Goal: Task Accomplishment & Management: Use online tool/utility

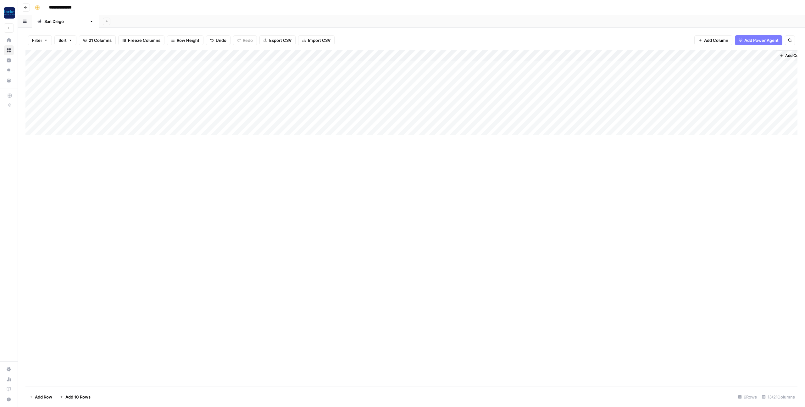
click at [80, 98] on div "Add Column" at bounding box center [411, 92] width 772 height 85
click at [84, 98] on div "Add Column" at bounding box center [411, 92] width 772 height 85
click at [84, 98] on textarea at bounding box center [97, 98] width 101 height 9
type textarea "**********"
click at [182, 97] on div "Add Column" at bounding box center [411, 92] width 772 height 85
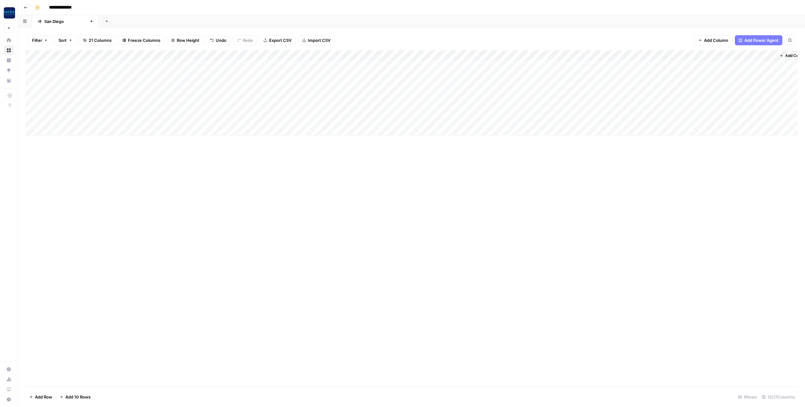
click at [137, 88] on div "Add Column" at bounding box center [411, 92] width 772 height 85
click at [144, 122] on div "[PERSON_NAME]" at bounding box center [151, 123] width 63 height 11
click at [137, 123] on button "[PERSON_NAME]" at bounding box center [146, 123] width 39 height 8
click at [137, 95] on div "Add Column" at bounding box center [411, 92] width 772 height 85
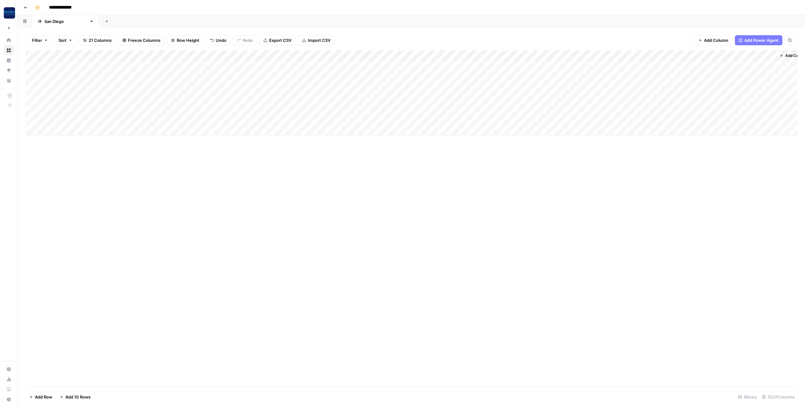
click at [128, 95] on div "Add Column" at bounding box center [411, 92] width 772 height 85
drag, startPoint x: 135, startPoint y: 132, endPoint x: 146, endPoint y: 122, distance: 14.5
click at [135, 132] on button "[PERSON_NAME]" at bounding box center [146, 134] width 39 height 8
click at [156, 55] on div "Add Column" at bounding box center [411, 92] width 772 height 85
click at [147, 165] on span "Grey" at bounding box center [164, 166] width 41 height 6
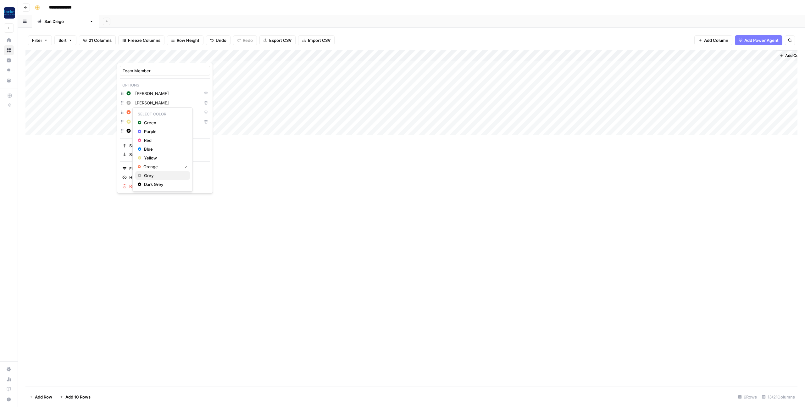
click at [148, 177] on span "Grey" at bounding box center [164, 175] width 41 height 6
click at [148, 182] on span "Grey" at bounding box center [164, 185] width 41 height 6
click at [149, 156] on span "Grey" at bounding box center [164, 157] width 41 height 6
click at [227, 99] on div "Add Column" at bounding box center [411, 92] width 772 height 85
click at [184, 63] on div "Add Column" at bounding box center [411, 92] width 772 height 85
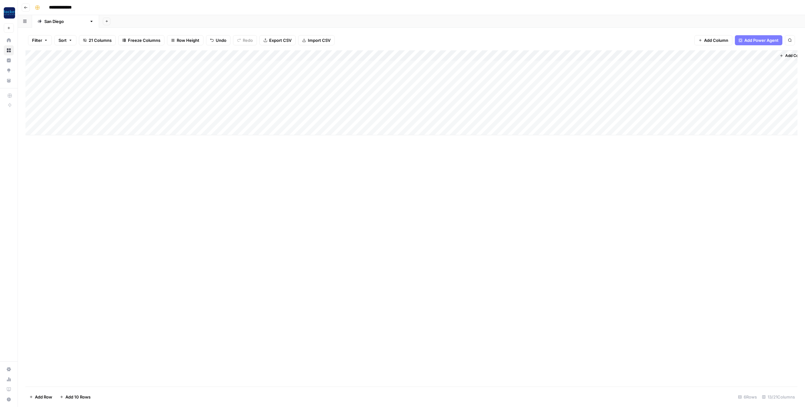
click at [183, 66] on div "Add Column" at bounding box center [411, 92] width 772 height 85
type input "PUBLISHED"
click at [193, 63] on div "Add Column" at bounding box center [411, 92] width 772 height 85
click at [381, 105] on div "Add Column" at bounding box center [411, 92] width 772 height 85
click at [205, 55] on div "Add Column" at bounding box center [411, 92] width 772 height 85
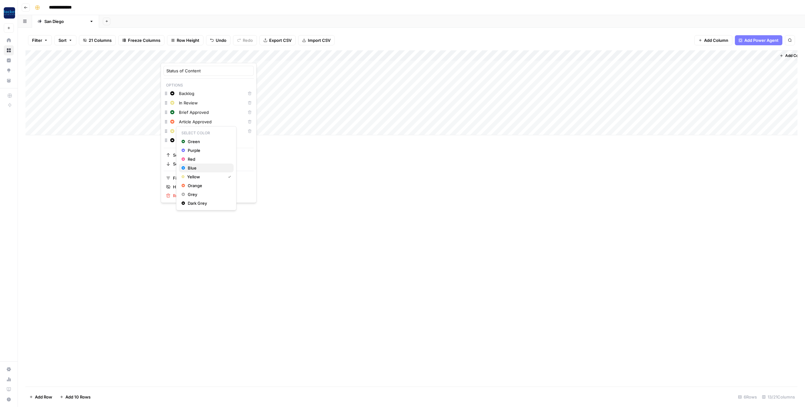
click at [193, 167] on span "Blue" at bounding box center [208, 168] width 41 height 6
click at [383, 100] on div "Add Column" at bounding box center [411, 92] width 772 height 85
click at [204, 54] on div "Add Column" at bounding box center [411, 92] width 772 height 85
click at [190, 103] on input "In Review" at bounding box center [211, 103] width 64 height 6
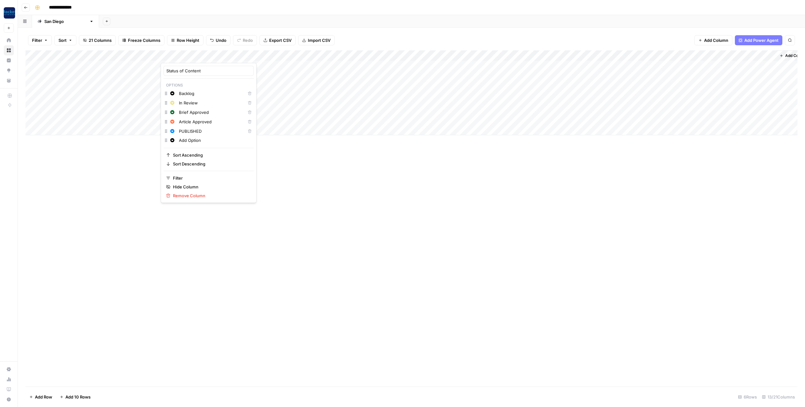
click at [190, 103] on input "In Review" at bounding box center [211, 103] width 64 height 6
type input "WRITING"
click at [185, 93] on input "Backlog" at bounding box center [211, 93] width 64 height 6
type input "IDEA"
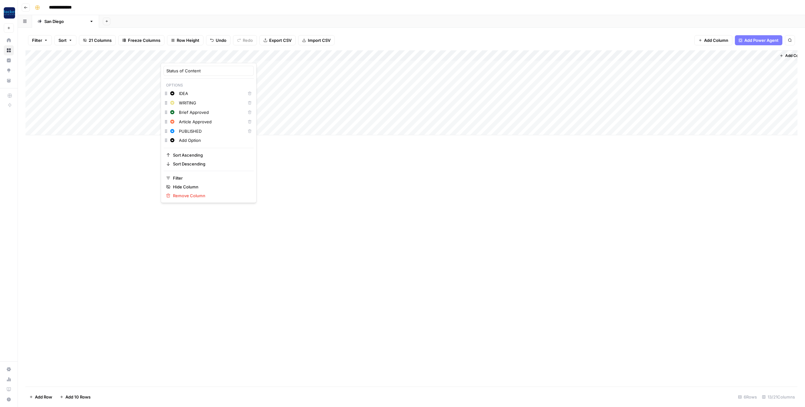
click at [193, 122] on input "Article Approved" at bounding box center [211, 122] width 64 height 6
type input "EDITING"
click at [192, 112] on input "Brief Approved" at bounding box center [211, 112] width 64 height 6
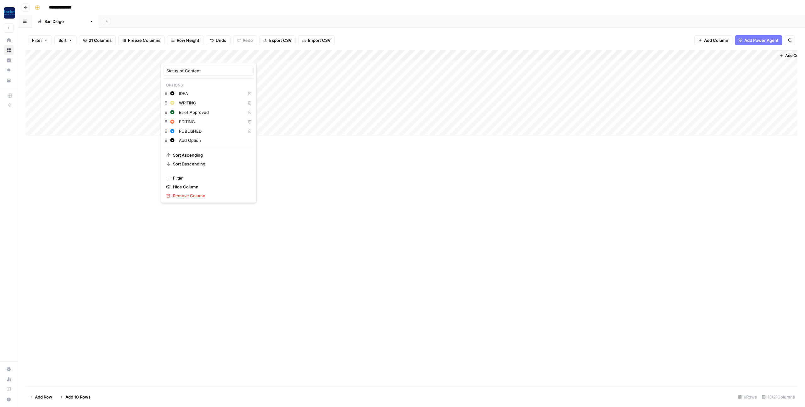
click at [192, 112] on input "Brief Approved" at bounding box center [211, 112] width 64 height 6
type input "OPTIMIZING"
click at [305, 153] on div "Add Column" at bounding box center [411, 218] width 772 height 336
click at [181, 77] on div "Add Column" at bounding box center [411, 92] width 772 height 85
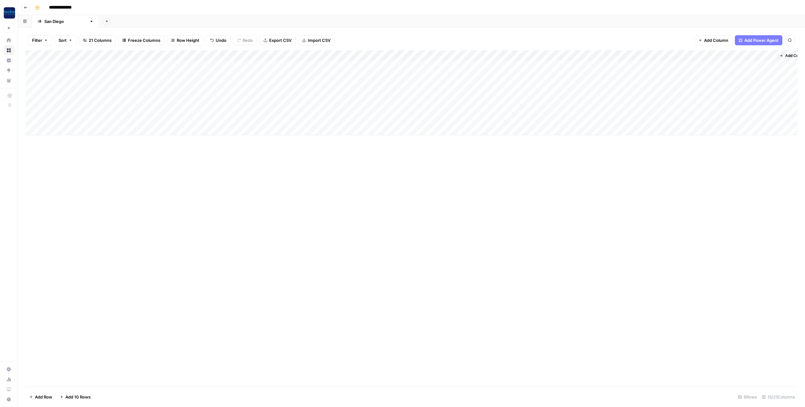
click at [180, 77] on div "Add Column" at bounding box center [411, 92] width 772 height 85
click at [188, 148] on button "PUBLISHED" at bounding box center [185, 147] width 28 height 8
click at [177, 86] on div "Add Column" at bounding box center [411, 92] width 772 height 85
click at [183, 127] on div "WRITING" at bounding box center [181, 123] width 25 height 9
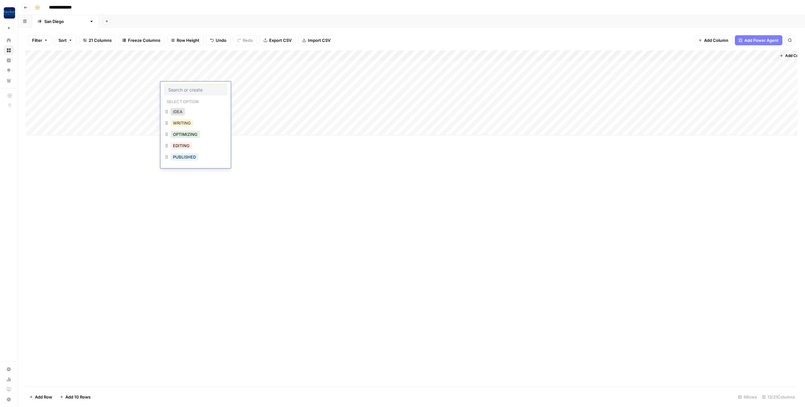
click at [183, 124] on button "WRITING" at bounding box center [182, 123] width 23 height 8
click at [179, 97] on div "Add Column" at bounding box center [411, 92] width 772 height 85
click at [180, 134] on button "WRITING" at bounding box center [182, 134] width 23 height 8
click at [76, 66] on div "Add Column" at bounding box center [411, 92] width 772 height 85
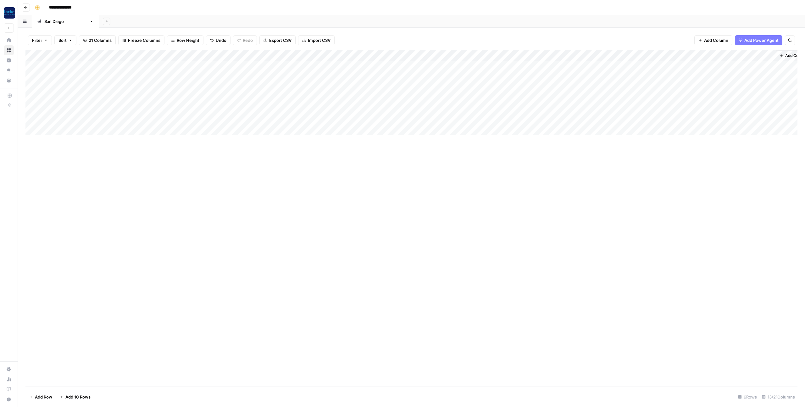
click at [76, 66] on div "Add Column" at bounding box center [411, 92] width 772 height 85
click at [76, 66] on textarea "**********" at bounding box center [97, 66] width 101 height 9
click at [80, 88] on div "Add Column" at bounding box center [411, 92] width 772 height 85
click at [230, 95] on div "Add Column" at bounding box center [411, 92] width 772 height 85
click at [231, 96] on div "Add Column" at bounding box center [411, 92] width 772 height 85
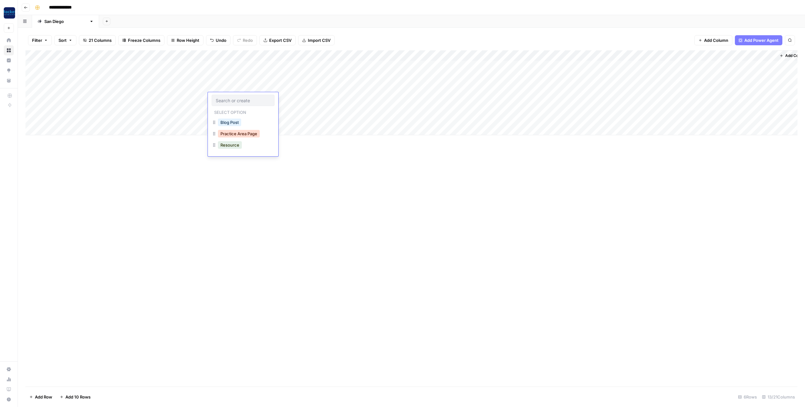
click at [237, 135] on button "Practice Area Page" at bounding box center [239, 134] width 42 height 8
click at [261, 57] on div "Add Column" at bounding box center [411, 92] width 772 height 85
click at [243, 169] on span "Grey" at bounding box center [255, 166] width 41 height 6
click at [243, 158] on span "Grey" at bounding box center [255, 157] width 41 height 6
click at [253, 176] on span "Grey" at bounding box center [255, 175] width 41 height 6
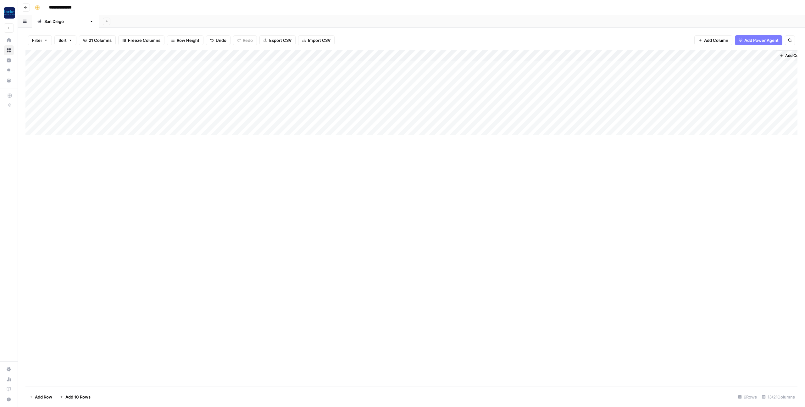
click at [462, 190] on div "Add Column" at bounding box center [411, 218] width 772 height 336
click at [388, 210] on div "Add Column" at bounding box center [411, 218] width 772 height 336
click at [191, 109] on div "Add Column" at bounding box center [411, 92] width 772 height 85
click at [265, 86] on div "Add Column" at bounding box center [411, 218] width 772 height 336
click at [273, 56] on div "Add Column" at bounding box center [411, 218] width 772 height 336
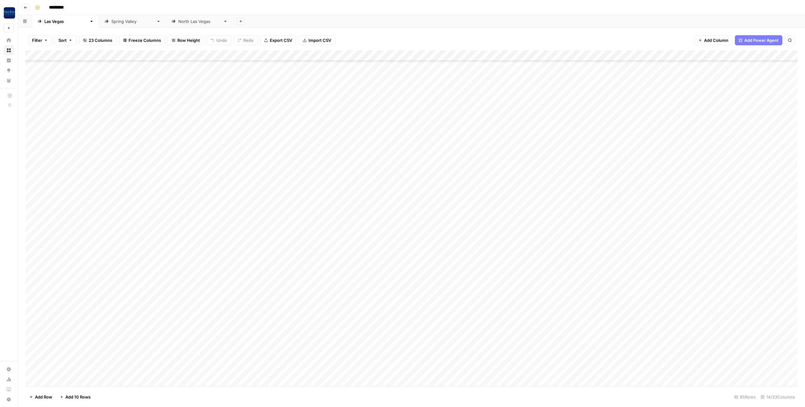
scroll to position [65, 0]
click at [393, 16] on div "Add Sheet" at bounding box center [519, 21] width 572 height 13
click at [81, 67] on div "Add Column" at bounding box center [411, 71] width 772 height 42
click at [85, 66] on div "Add Column" at bounding box center [411, 71] width 772 height 42
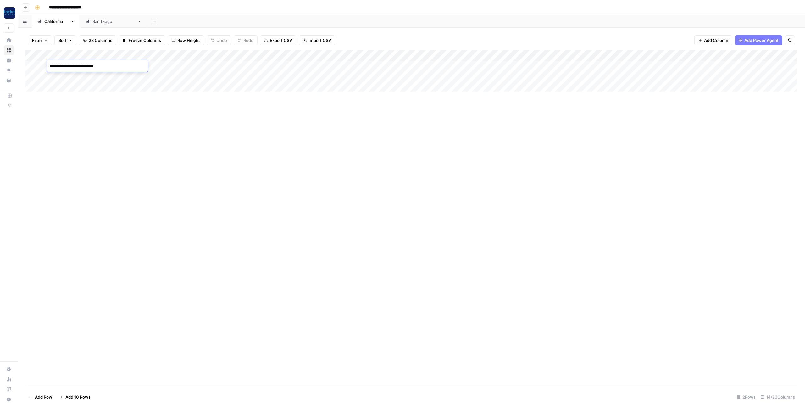
click at [85, 66] on textarea "**********" at bounding box center [97, 66] width 101 height 9
click at [323, 176] on div "Add Column" at bounding box center [411, 218] width 772 height 336
